Goal: Task Accomplishment & Management: Complete application form

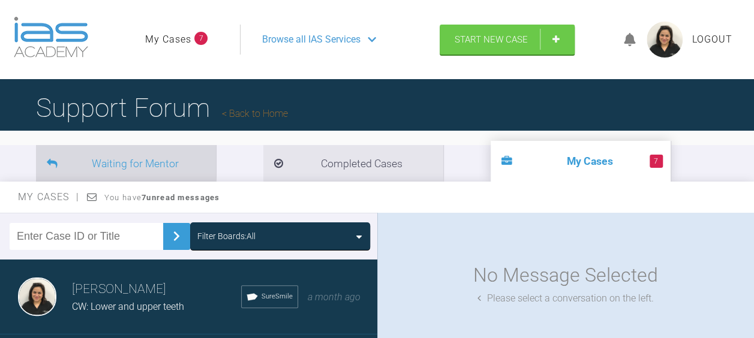
click at [106, 157] on li "Waiting for Mentor" at bounding box center [126, 163] width 180 height 37
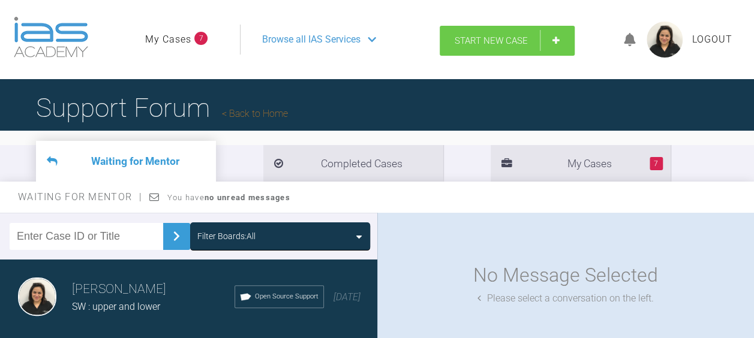
click at [488, 37] on span "Start New Case" at bounding box center [491, 40] width 73 height 11
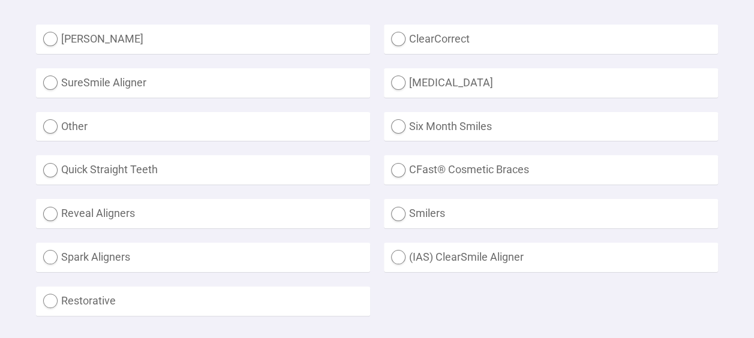
scroll to position [363, 0]
click at [399, 257] on label "(IAS) ClearSmile Aligner" at bounding box center [551, 256] width 334 height 29
radio Aligner "true"
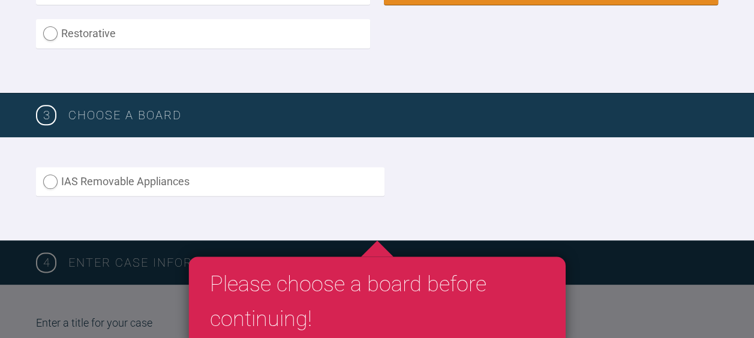
click at [54, 175] on label "IAS Removable Appliances" at bounding box center [210, 181] width 349 height 29
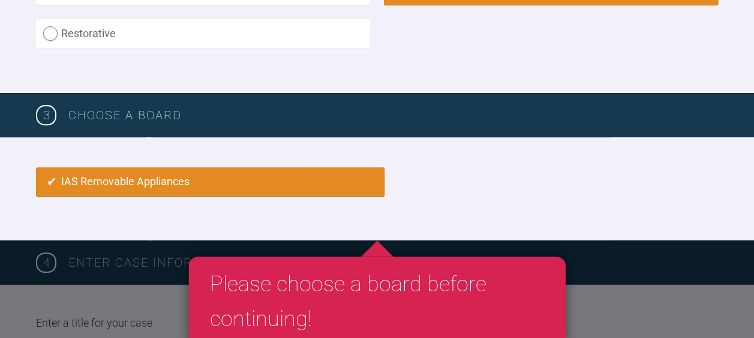
radio input "true"
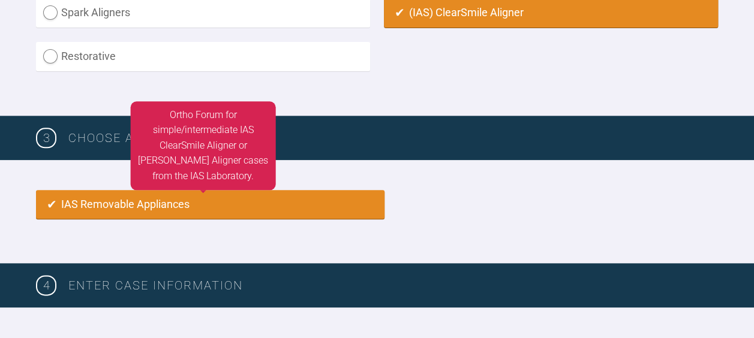
scroll to position [607, 0]
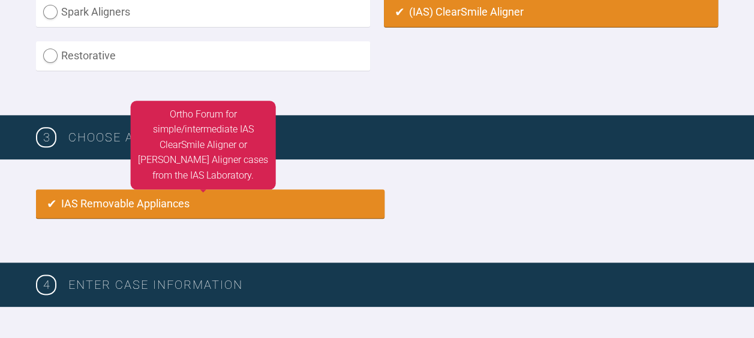
click at [36, 240] on div "IAS Removable Appliances Ortho Forum for simple/intermediate IAS ClearSmile Ali…" at bounding box center [377, 212] width 754 height 104
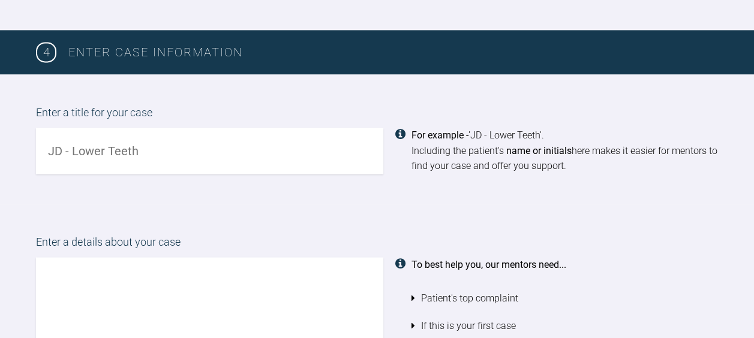
scroll to position [841, 0]
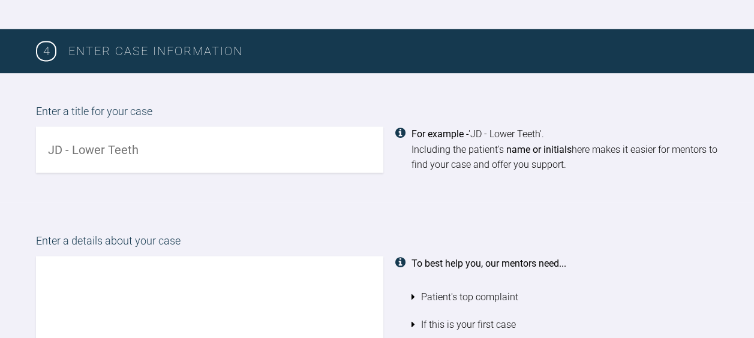
click at [85, 149] on input "text" at bounding box center [209, 150] width 347 height 46
type input "TM : upper ans lower arch"
click at [58, 269] on textarea at bounding box center [209, 324] width 347 height 137
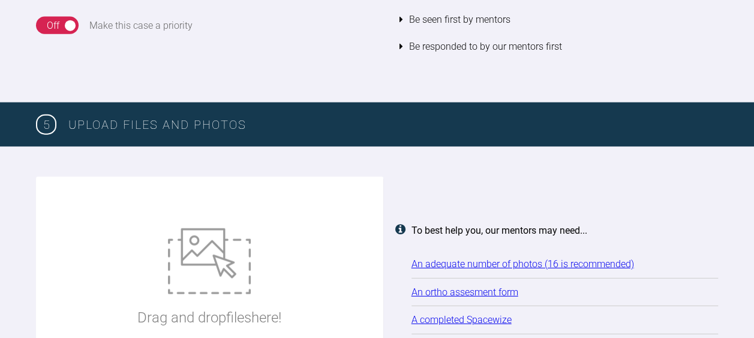
scroll to position [1422, 0]
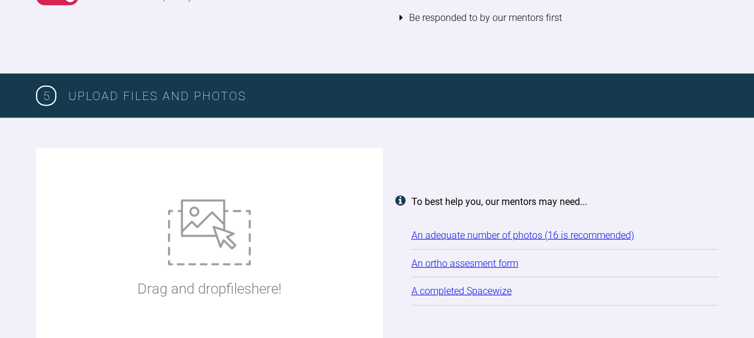
type textarea "TM attended for examination and would like to go for veneers as composite bondi…"
click at [201, 239] on img at bounding box center [209, 233] width 83 height 66
type input "C:\fakepath\1 TM.JPG"
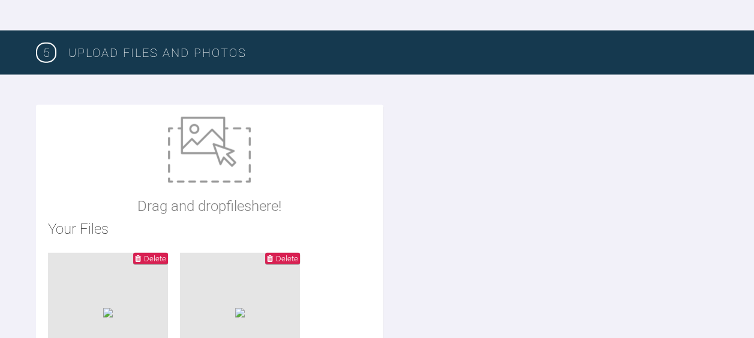
scroll to position [1464, 0]
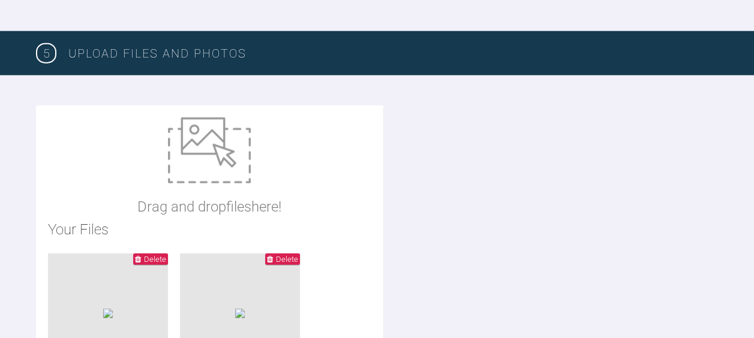
click at [193, 158] on img at bounding box center [209, 151] width 83 height 66
type input "C:\fakepath\11 TM .JPG"
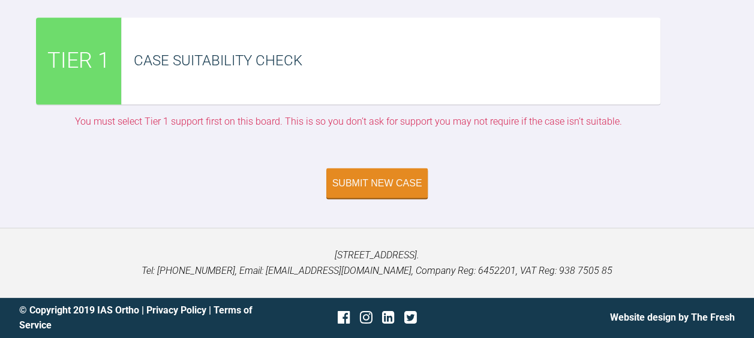
scroll to position [3856, 0]
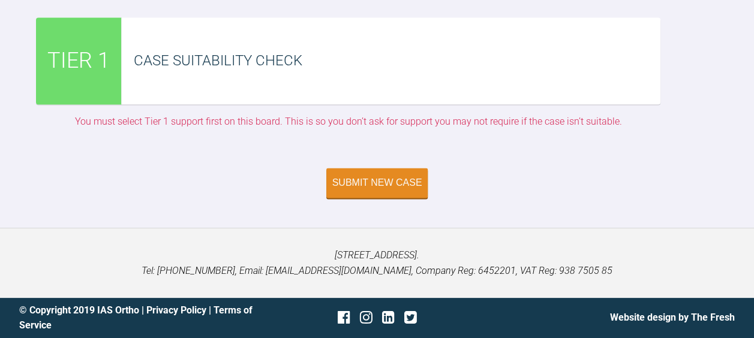
click at [377, 180] on div "Submit New Case" at bounding box center [377, 183] width 90 height 11
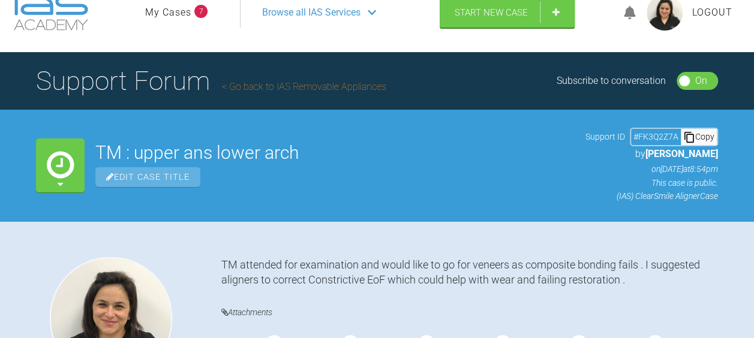
scroll to position [26, 0]
